Goal: Task Accomplishment & Management: Manage account settings

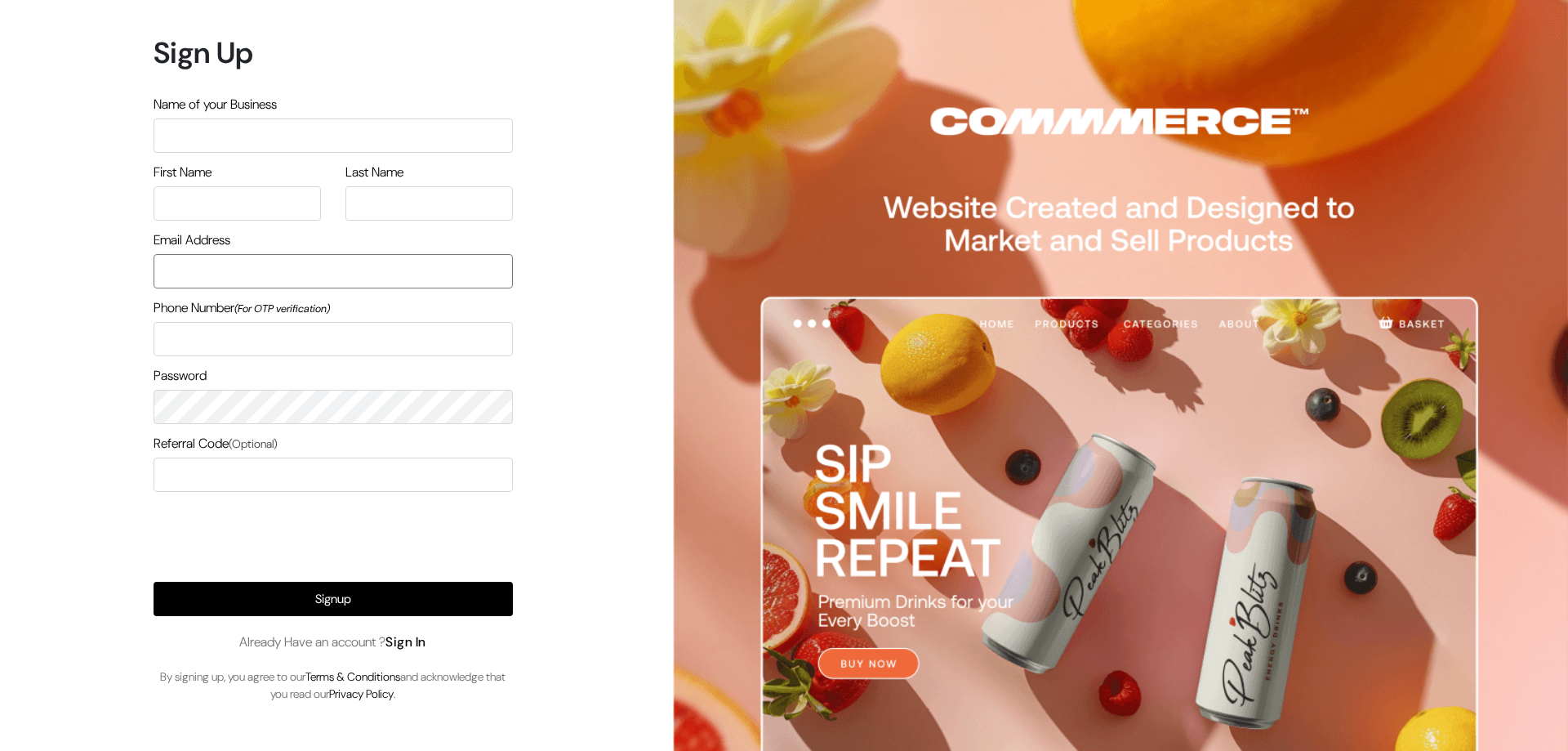
type input "lonewolf370000@gmail.com"
click at [412, 642] on link "Sign In" at bounding box center [405, 642] width 41 height 17
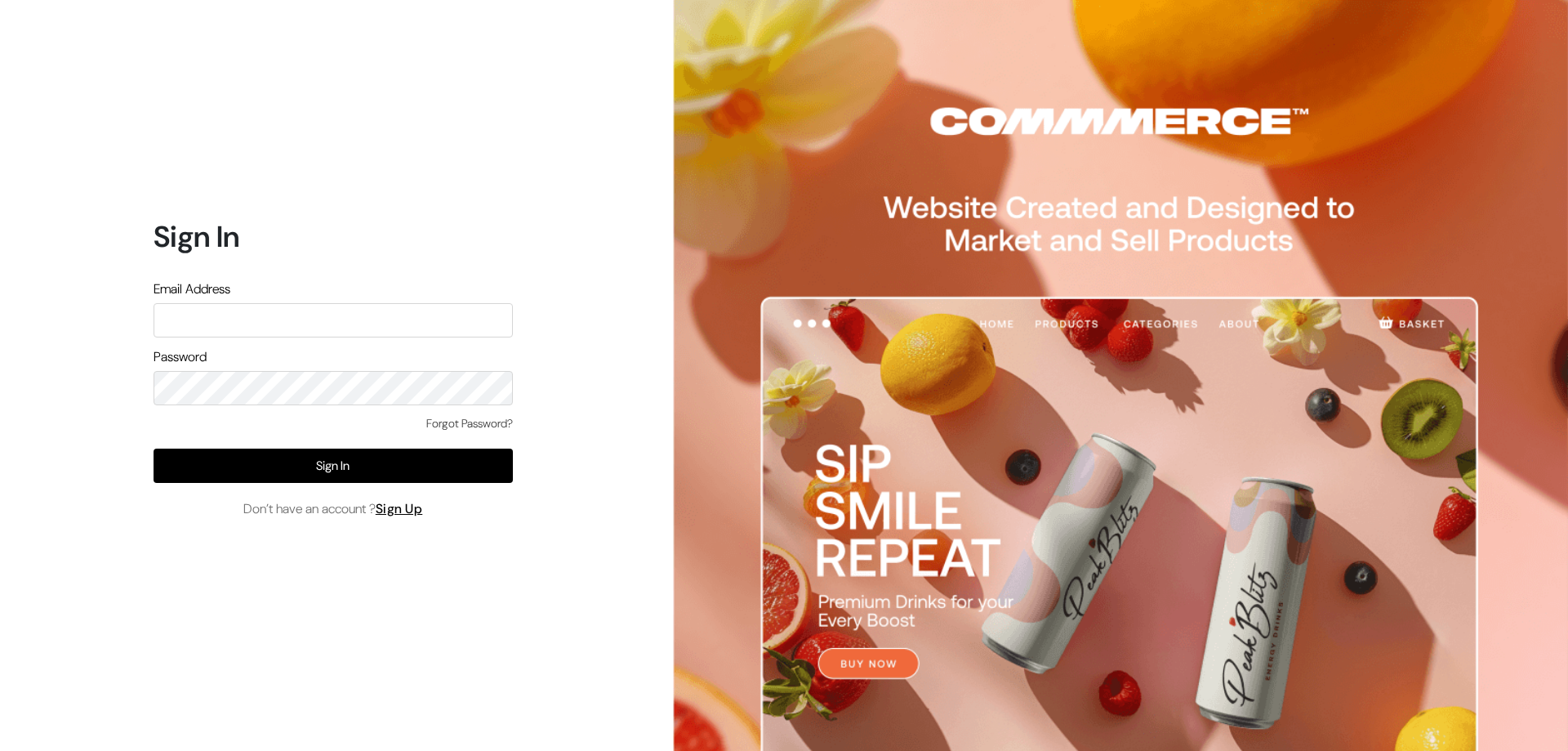
type input "lonewolf370000@gmail.com"
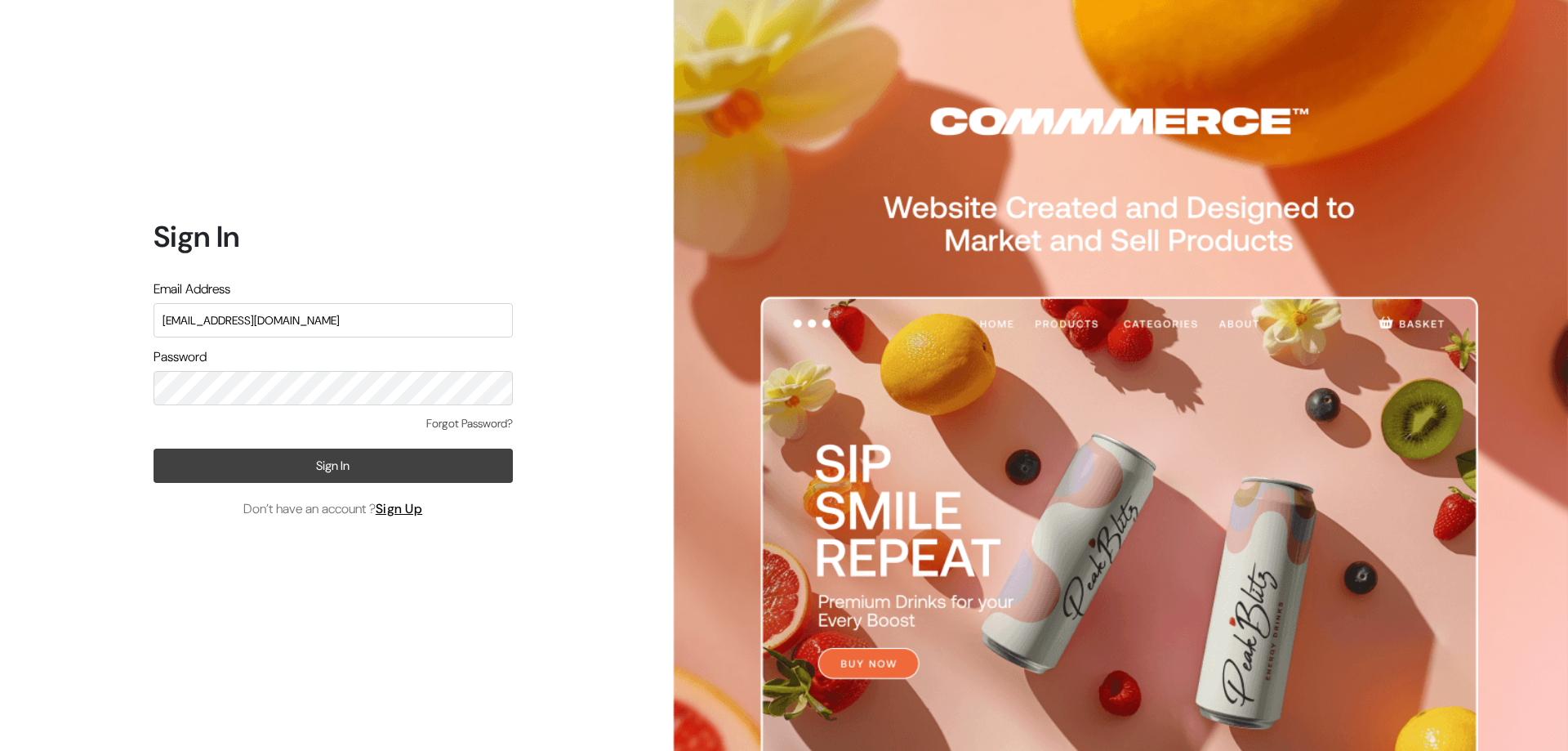
click at [165, 472] on button "Sign In" at bounding box center [333, 466] width 359 height 34
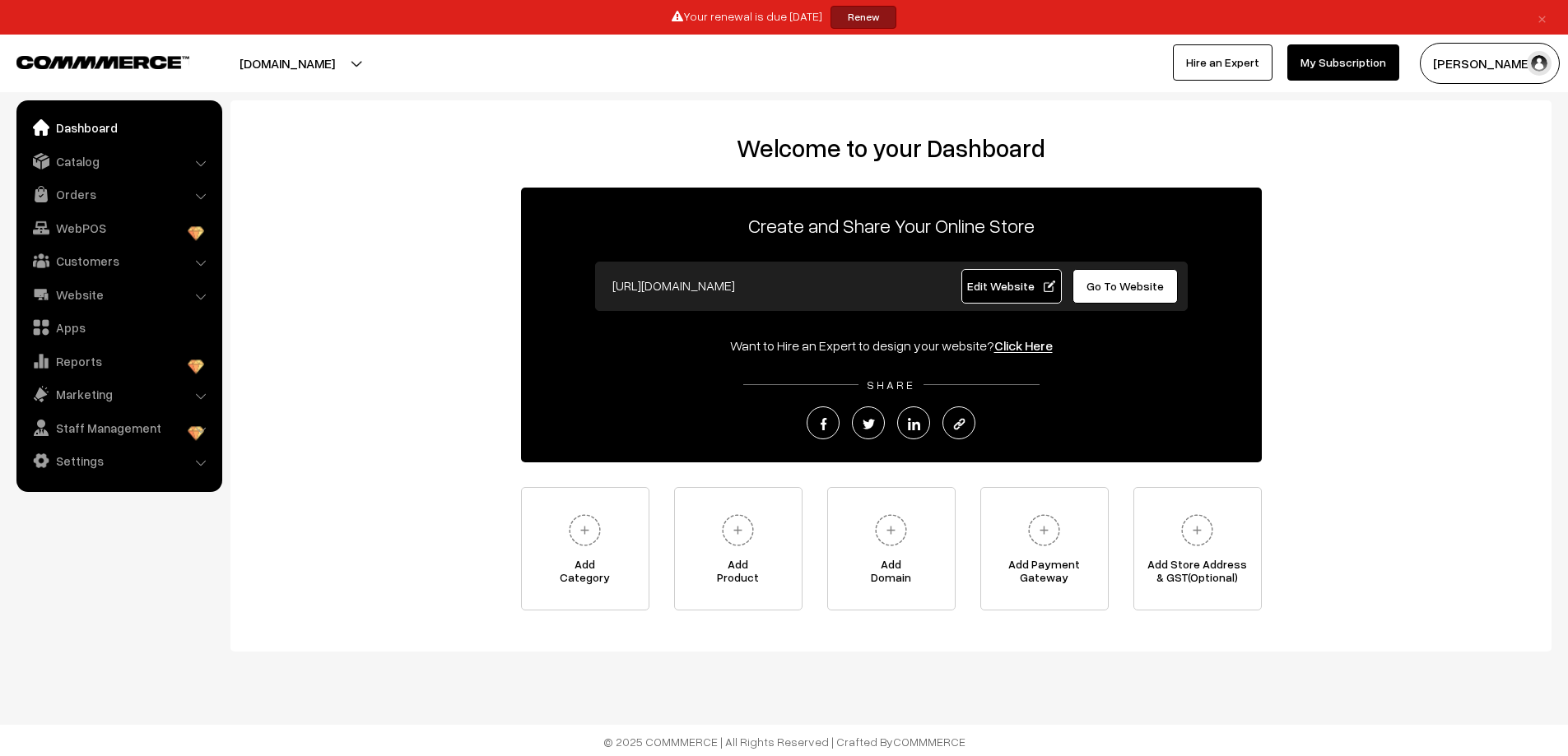
click at [779, 291] on input "https://lonewolf37.com" at bounding box center [766, 285] width 325 height 33
click at [1491, 59] on button "[PERSON_NAME]" at bounding box center [1490, 63] width 140 height 41
click at [1482, 226] on link "Sign Out" at bounding box center [1490, 223] width 140 height 36
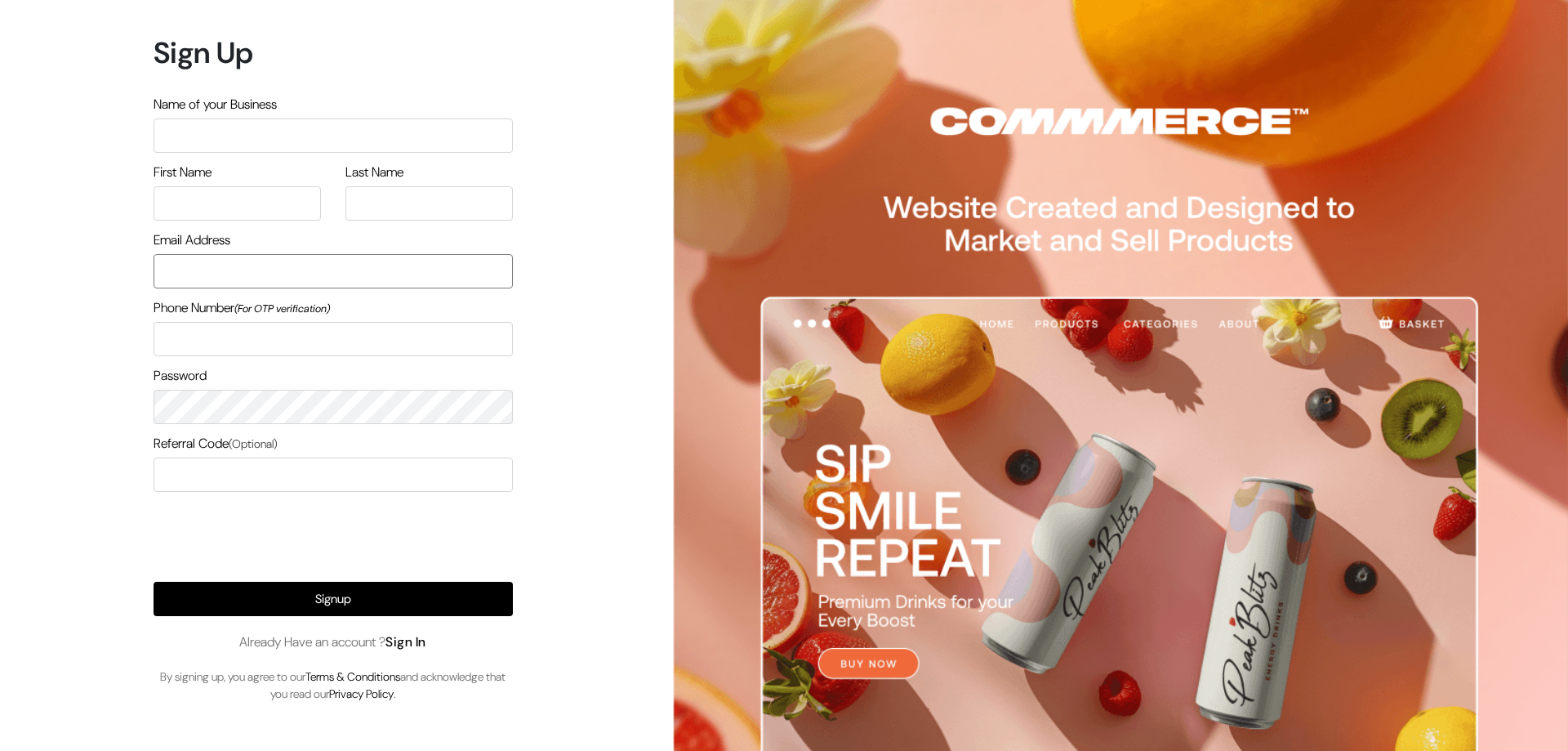
type input "[EMAIL_ADDRESS][DOMAIN_NAME]"
click at [427, 648] on link "Sign In" at bounding box center [405, 642] width 41 height 17
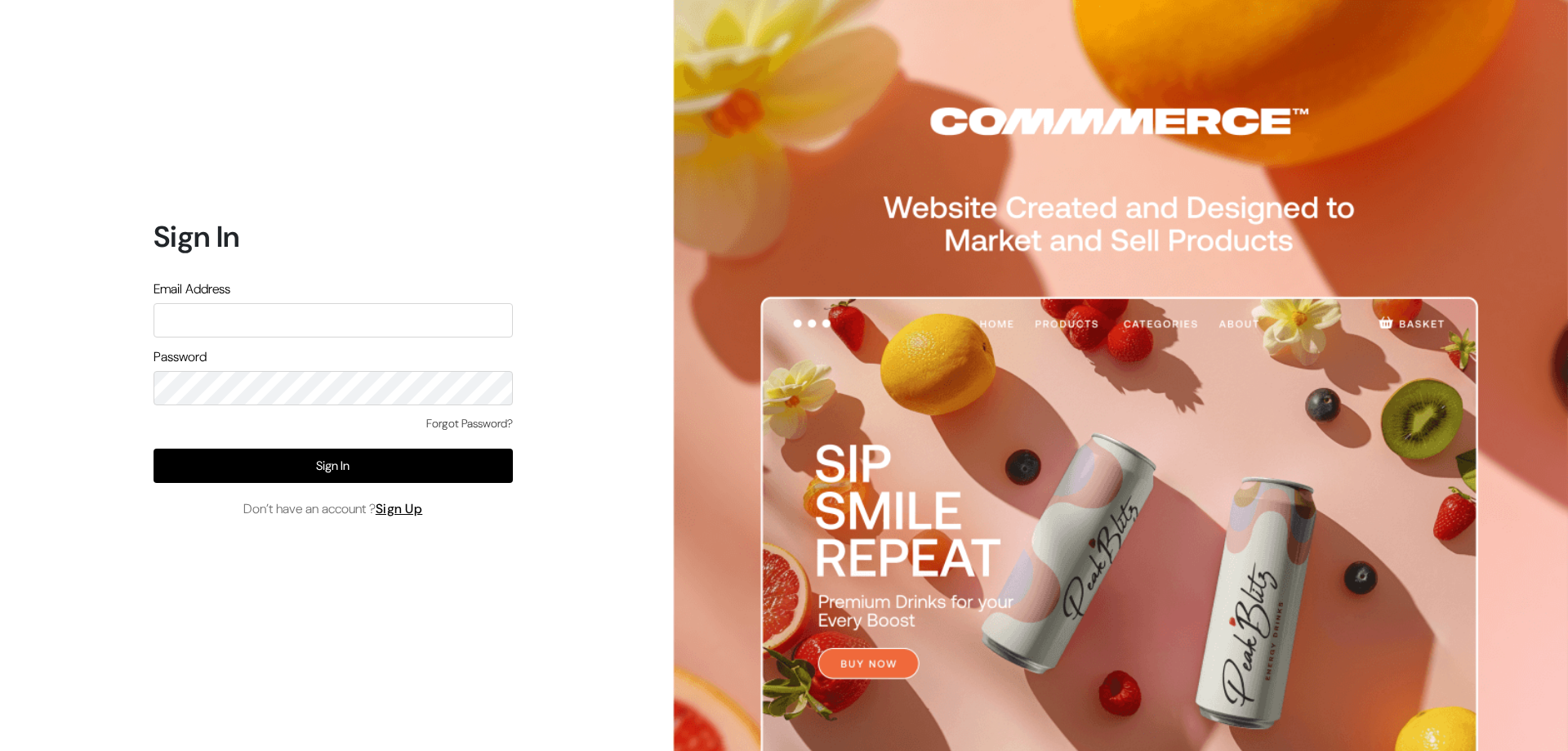
type input "[EMAIL_ADDRESS][DOMAIN_NAME]"
drag, startPoint x: 364, startPoint y: 321, endPoint x: 89, endPoint y: 320, distance: 275.0
click at [89, 320] on div "Sign In Email Address lonewolf370000@gmail.com Password Forgot Password? Sign I…" at bounding box center [326, 376] width 654 height 751
